Goal: Task Accomplishment & Management: Manage account settings

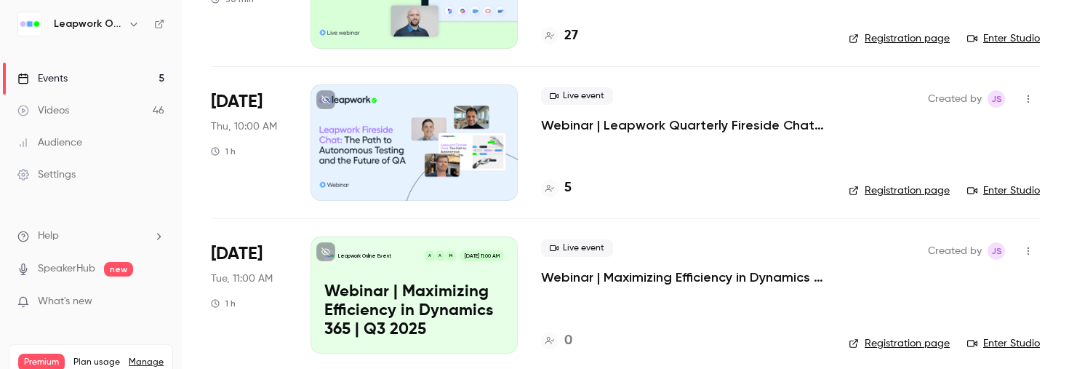
scroll to position [500, 0]
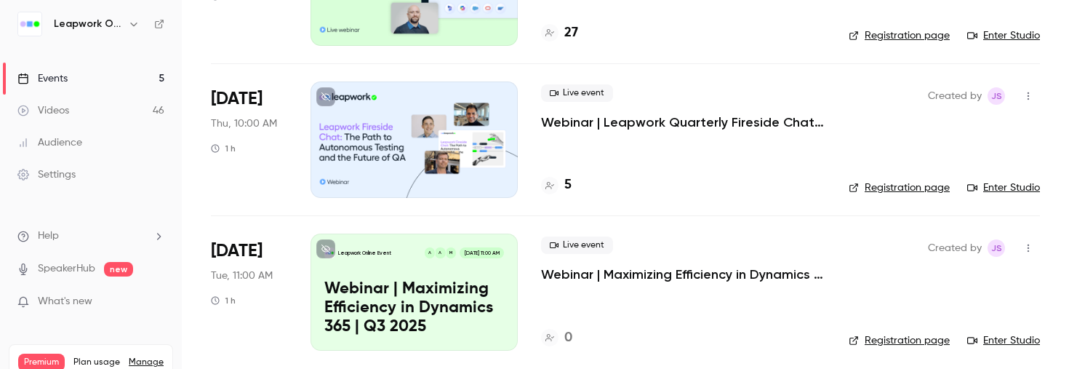
click at [375, 149] on div at bounding box center [413, 139] width 207 height 116
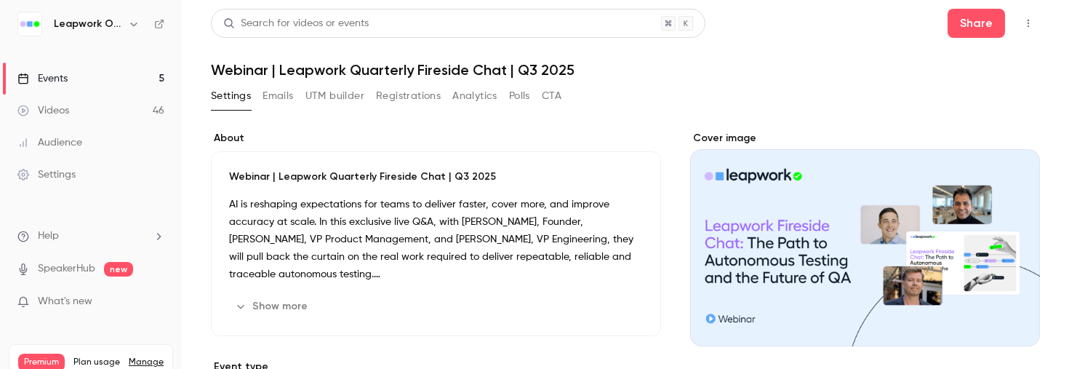
click at [287, 97] on button "Emails" at bounding box center [277, 95] width 31 height 23
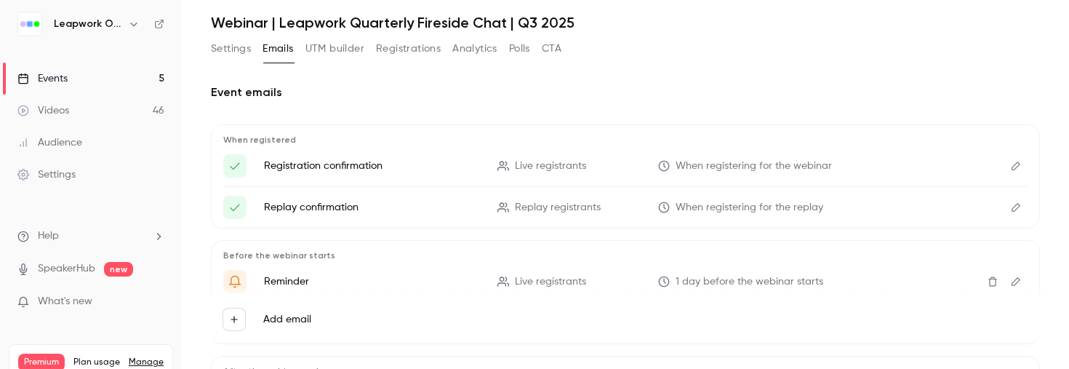
scroll to position [49, 0]
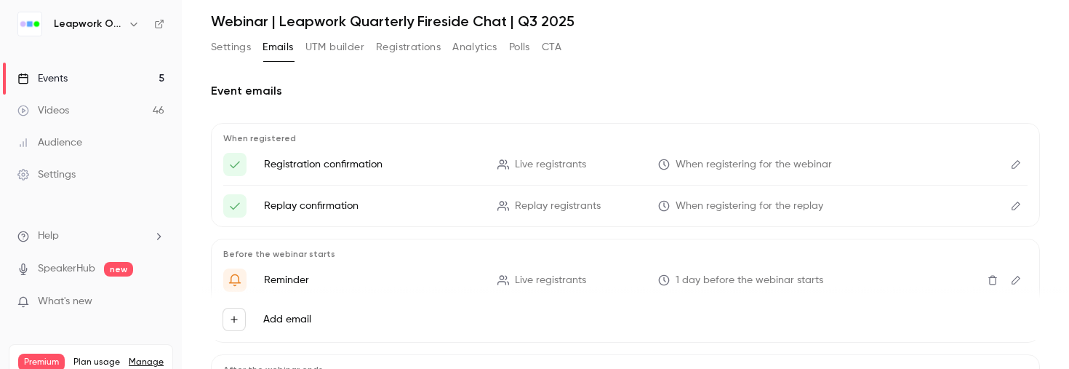
click at [1014, 279] on icon "Edit" at bounding box center [1016, 280] width 12 height 10
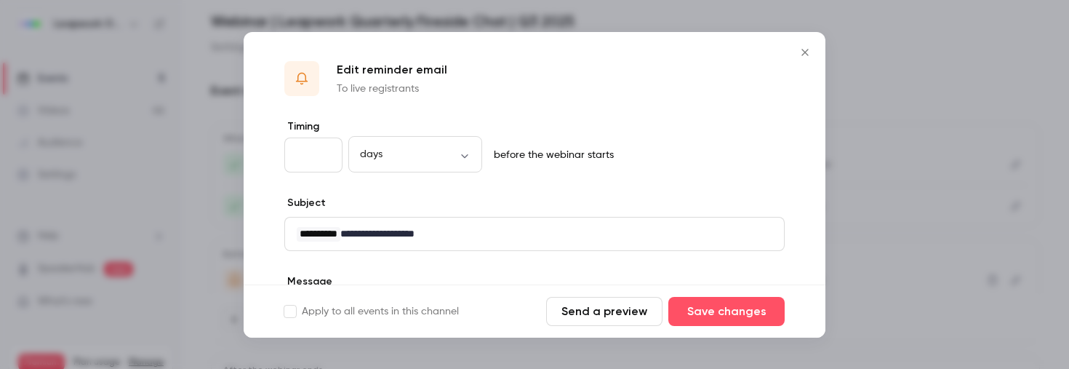
click at [809, 49] on icon "Close" at bounding box center [804, 53] width 17 height 12
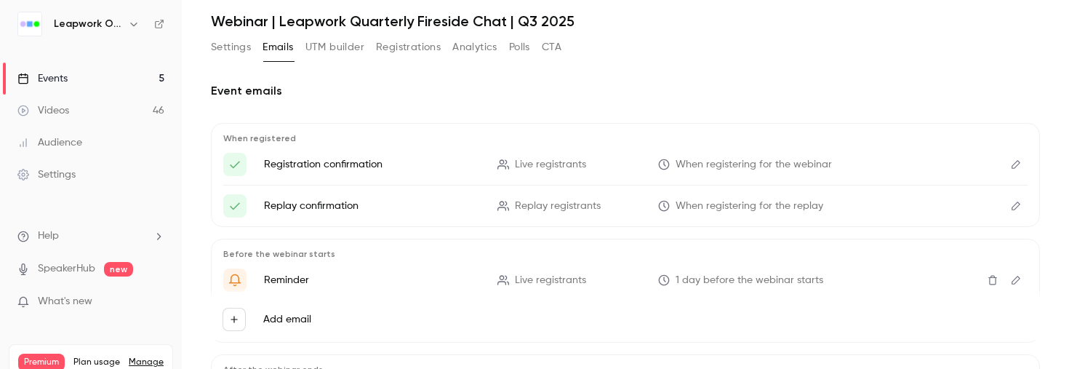
click at [1016, 160] on icon "Edit" at bounding box center [1015, 164] width 9 height 9
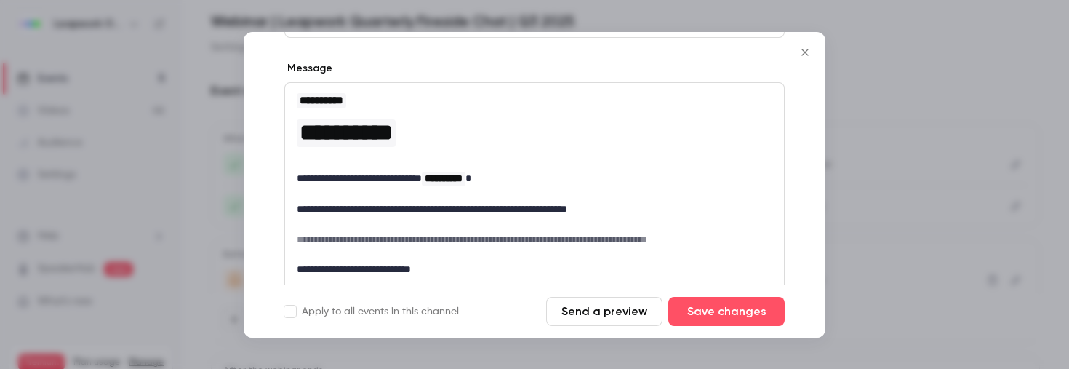
scroll to position [153, 0]
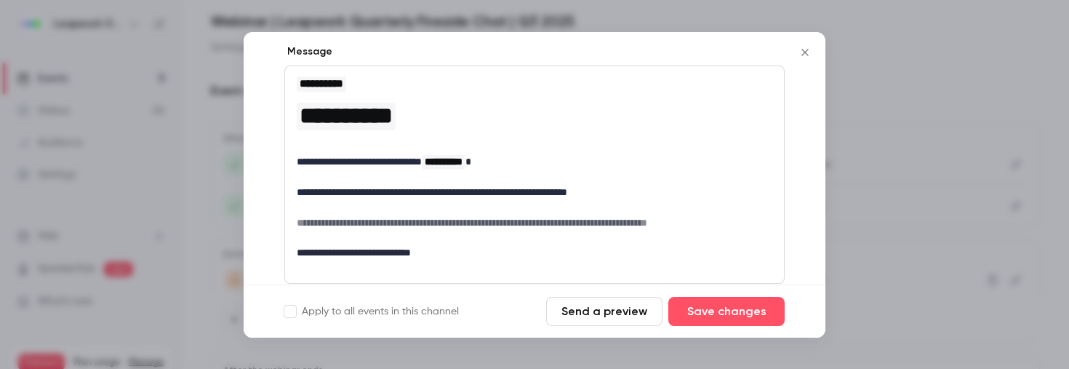
click at [527, 162] on p "**********" at bounding box center [534, 161] width 475 height 15
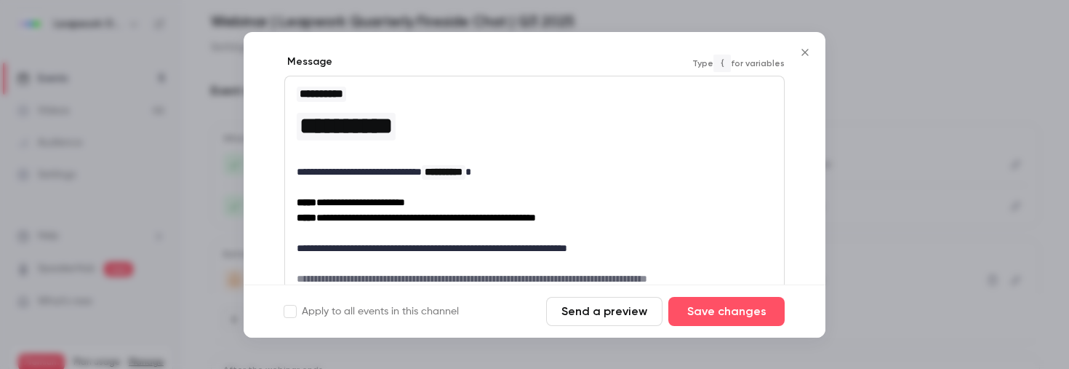
scroll to position [137, 0]
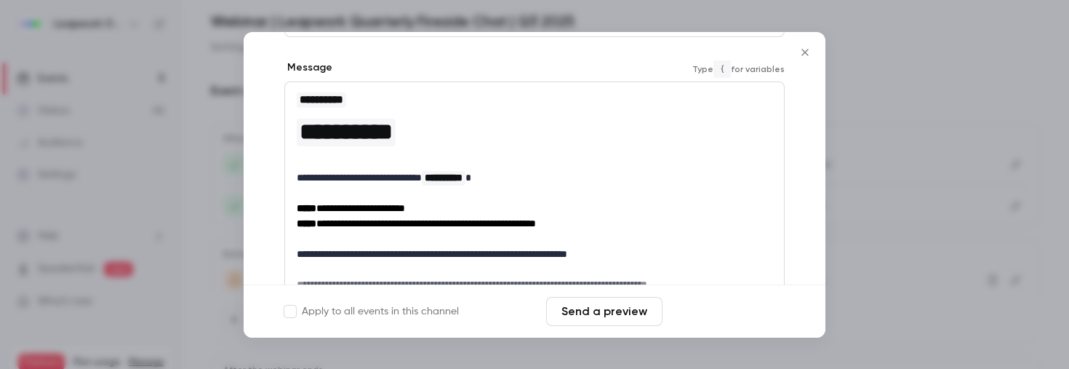
click at [729, 307] on button "Save changes" at bounding box center [726, 311] width 116 height 29
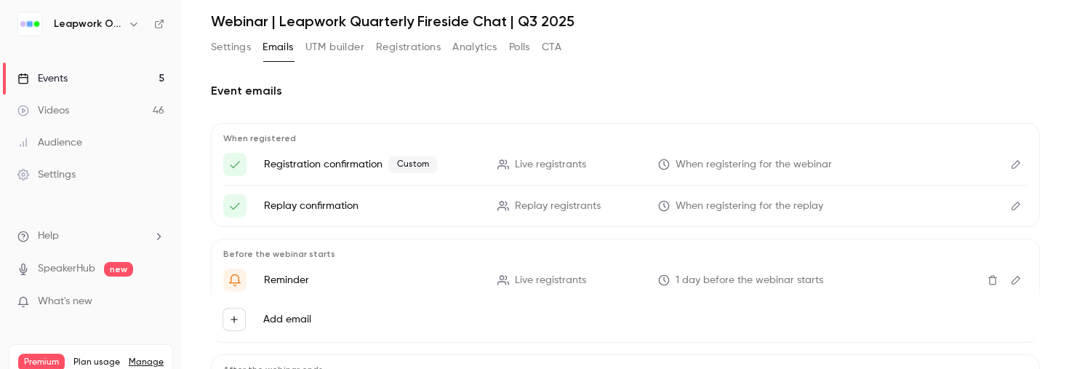
click at [1017, 281] on icon "Edit" at bounding box center [1016, 280] width 12 height 10
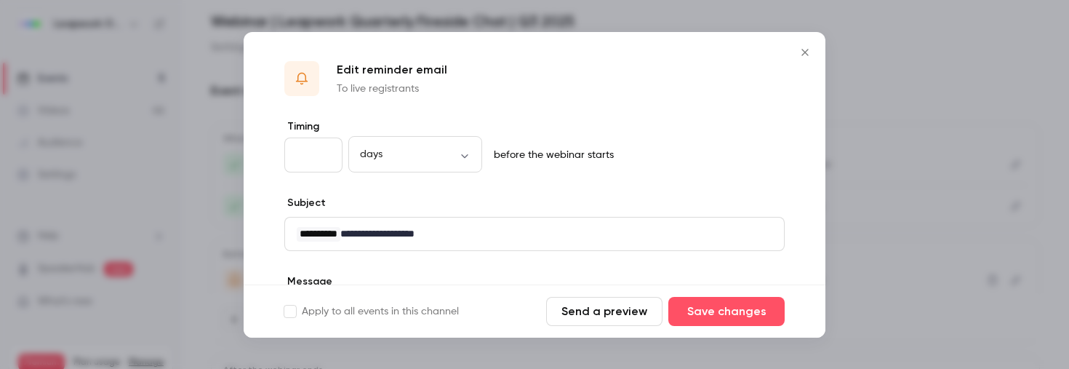
click at [589, 309] on button "Send a preview" at bounding box center [604, 311] width 116 height 29
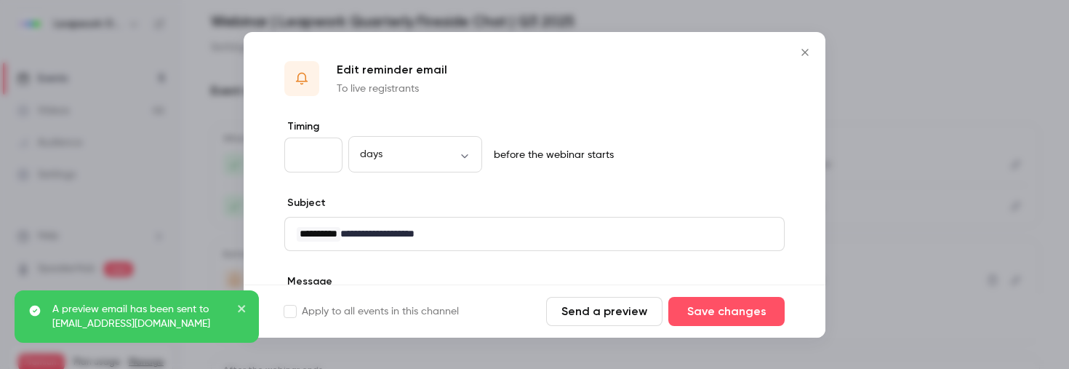
click at [243, 308] on icon "close" at bounding box center [242, 308] width 10 height 12
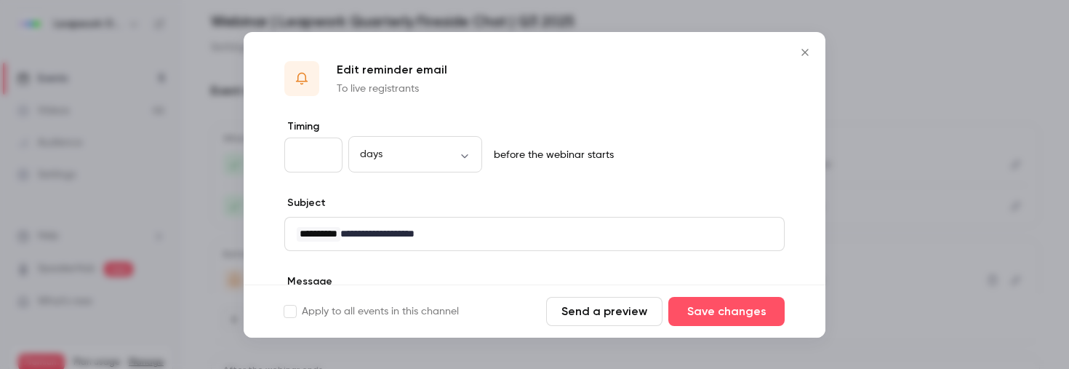
click at [800, 49] on icon "Close" at bounding box center [804, 53] width 17 height 12
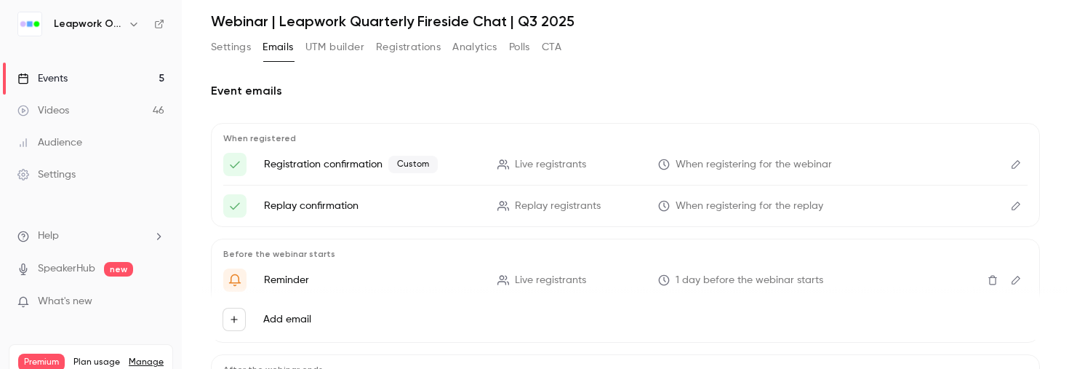
click at [1016, 170] on button "Edit" at bounding box center [1015, 164] width 23 height 23
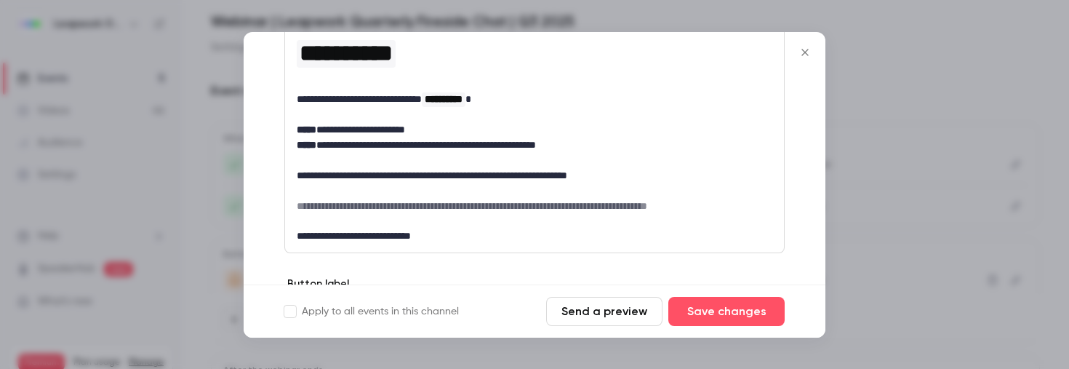
scroll to position [203, 0]
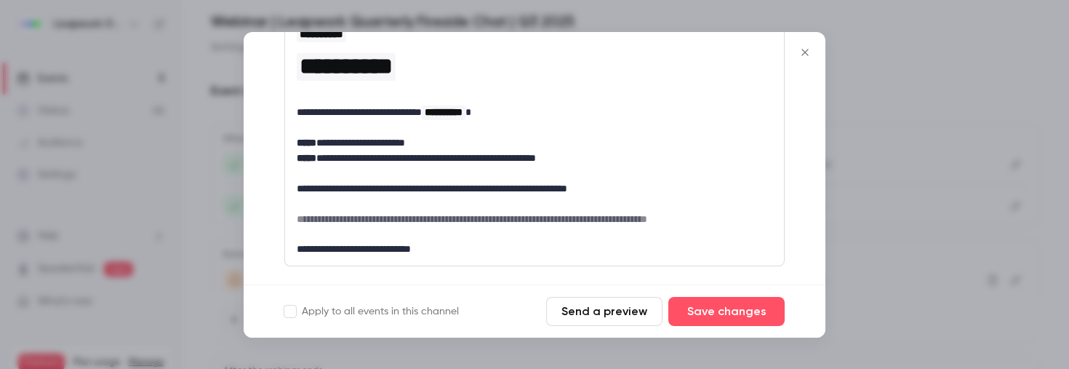
click at [606, 315] on button "Send a preview" at bounding box center [604, 311] width 116 height 29
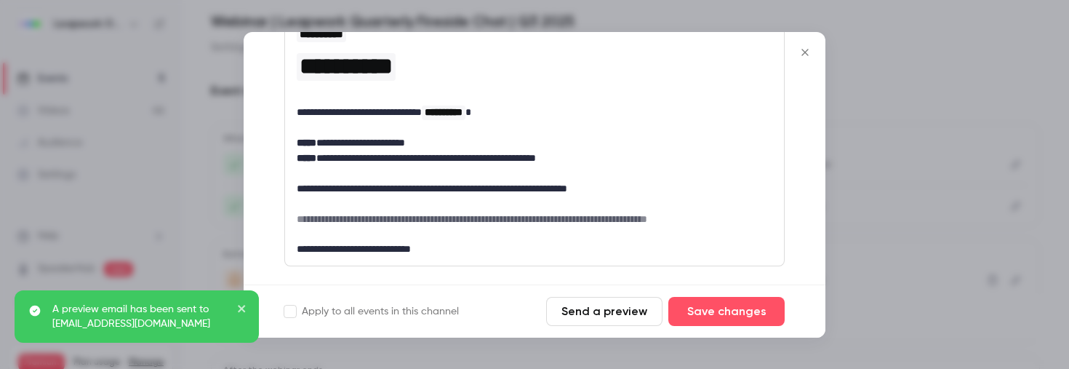
click at [804, 52] on icon "Close" at bounding box center [804, 52] width 7 height 7
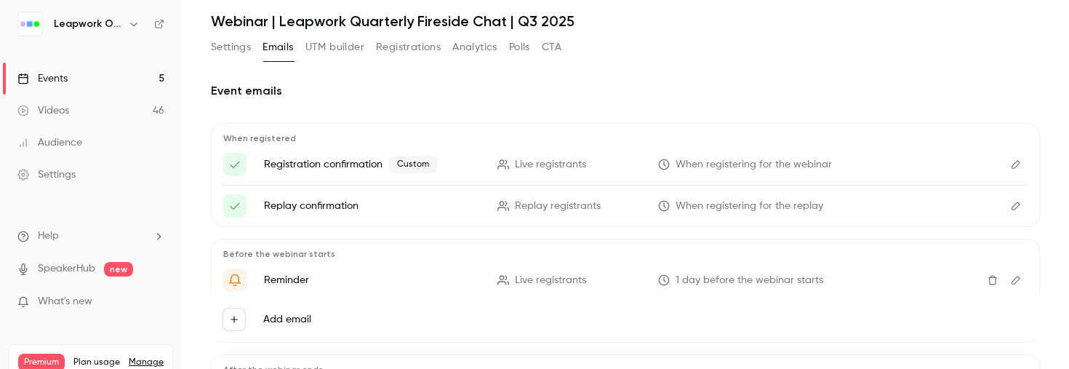
click at [1013, 278] on icon "Edit" at bounding box center [1016, 280] width 12 height 10
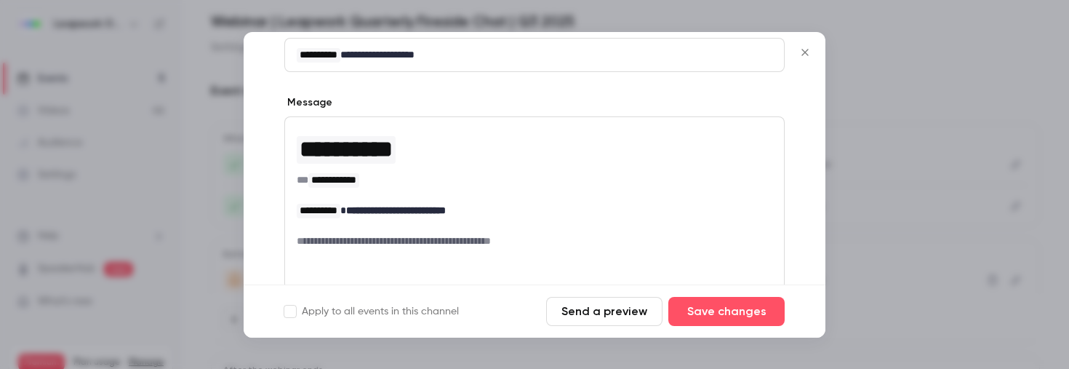
scroll to position [182, 0]
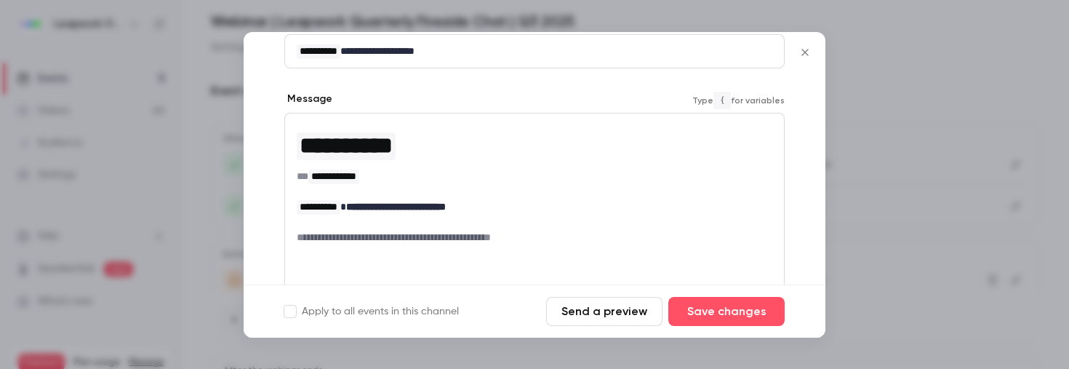
click at [493, 209] on p "**********" at bounding box center [534, 206] width 475 height 15
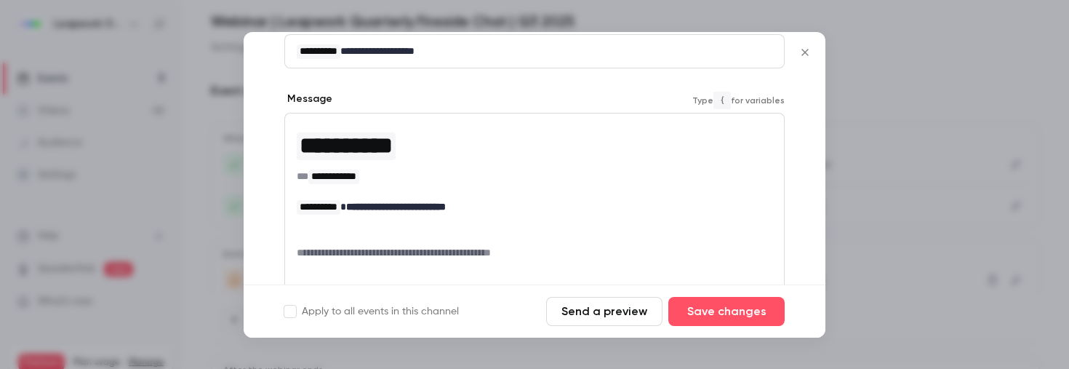
click at [329, 232] on p "editor" at bounding box center [534, 237] width 475 height 15
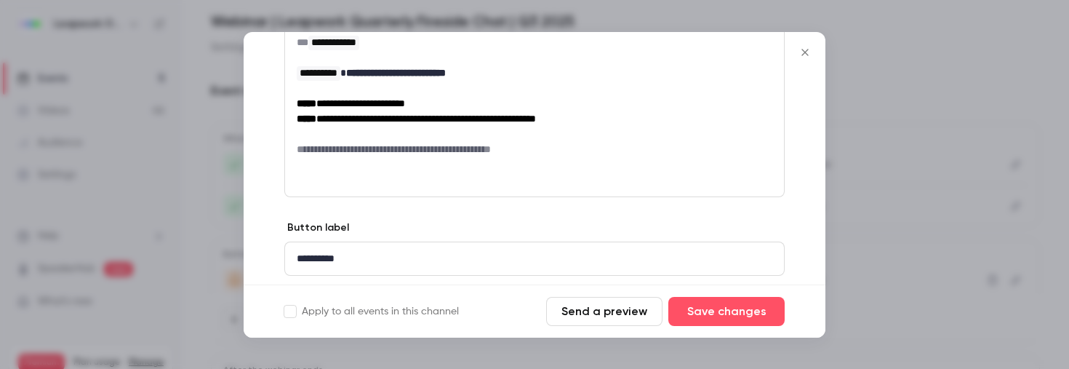
scroll to position [317, 0]
click at [716, 310] on button "Save changes" at bounding box center [726, 311] width 116 height 29
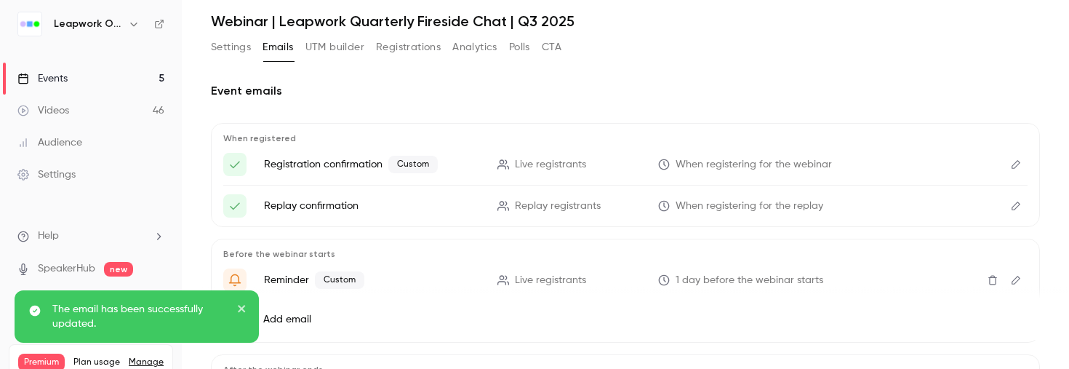
click at [1014, 281] on icon "Edit" at bounding box center [1016, 280] width 12 height 10
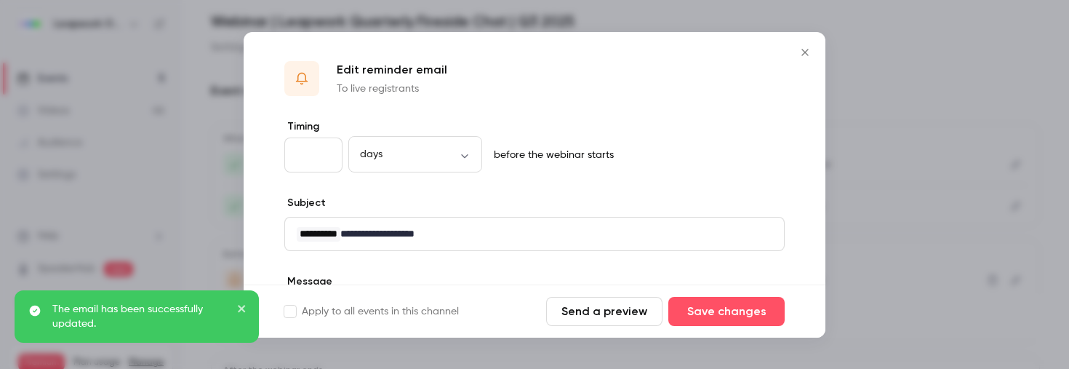
click at [603, 314] on button "Send a preview" at bounding box center [604, 311] width 116 height 29
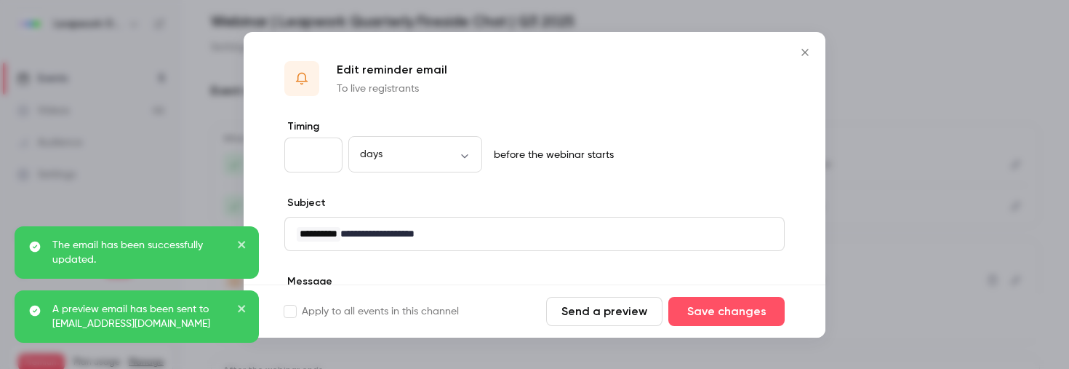
click at [804, 55] on icon "Close" at bounding box center [804, 53] width 17 height 12
